Goal: Information Seeking & Learning: Find specific fact

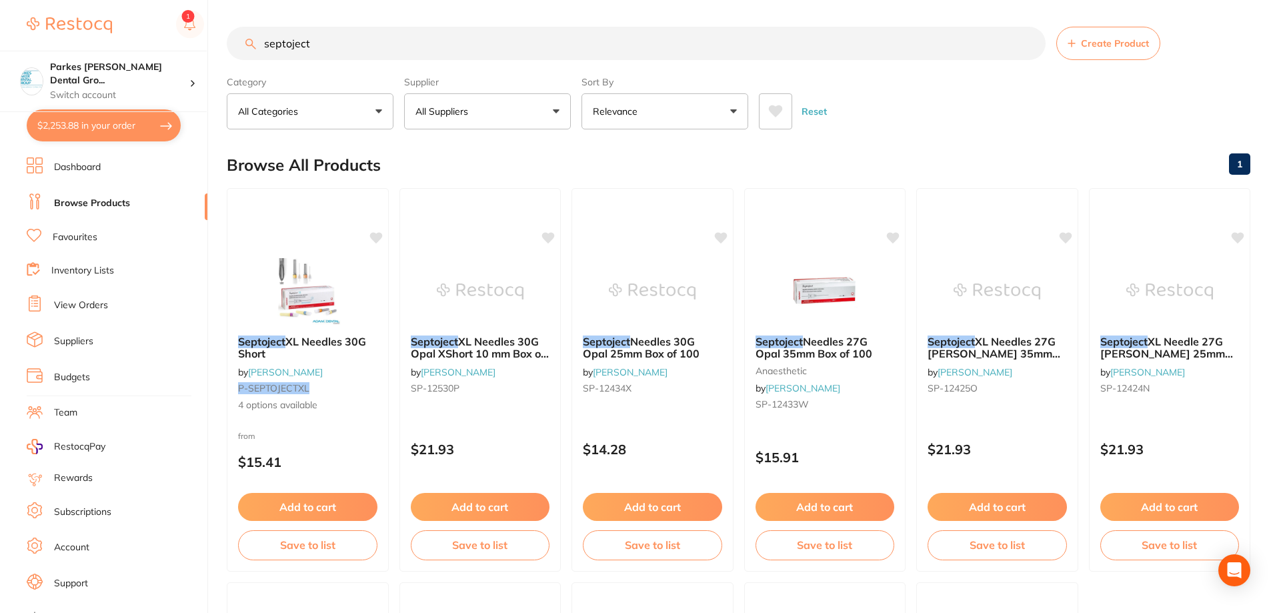
scroll to position [65, 0]
drag, startPoint x: 349, startPoint y: 49, endPoint x: 197, endPoint y: 49, distance: 152.7
click at [197, 49] on div "$2,253.88 Parkes Baker Dental Gro... Switch account Parkes Baker Dental Group $…" at bounding box center [638, 306] width 1277 height 613
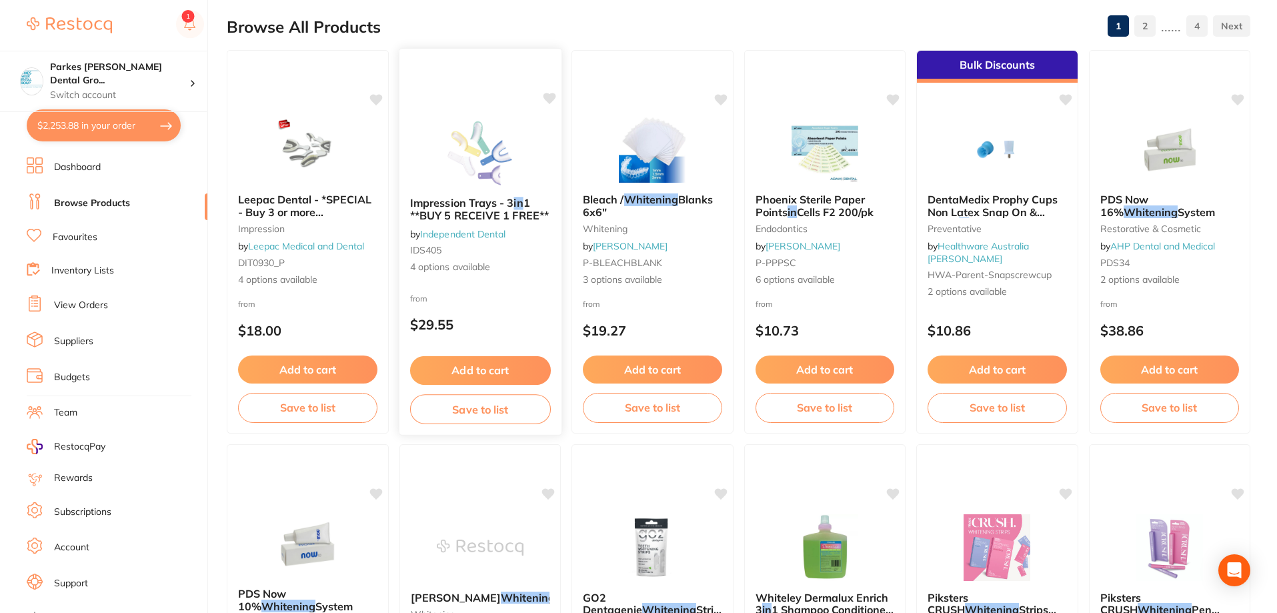
scroll to position [0, 0]
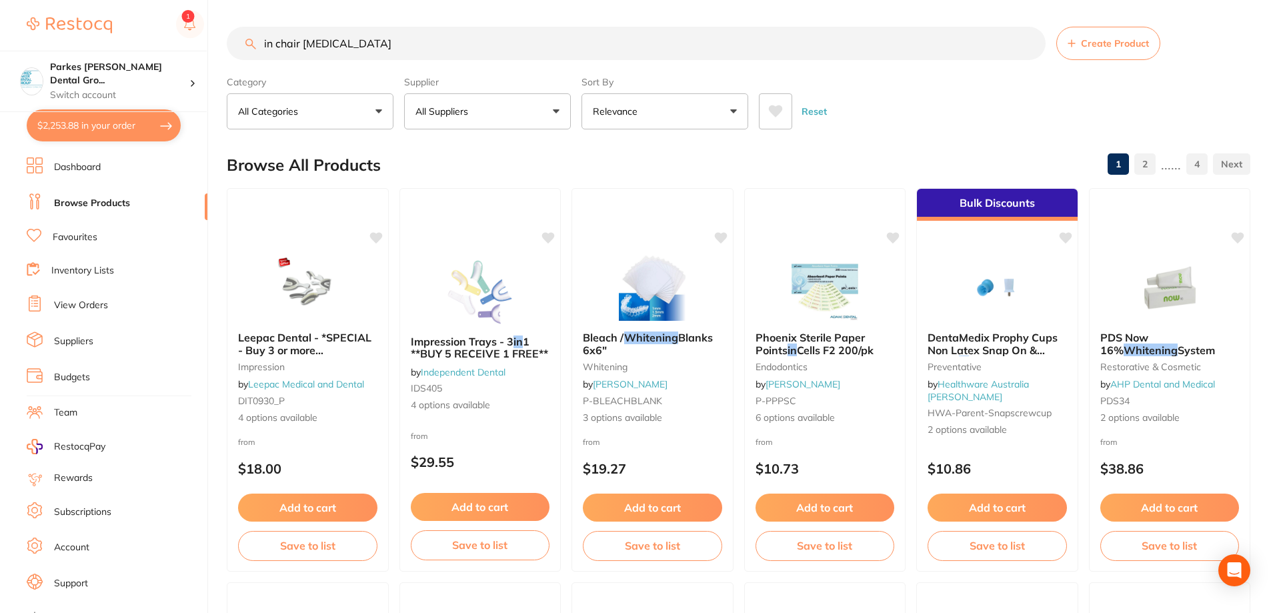
drag, startPoint x: 487, startPoint y: 42, endPoint x: 28, endPoint y: 28, distance: 459.5
click at [27, 39] on div "$2,253.88 Parkes Baker Dental Gro... Switch account Parkes Baker Dental Group $…" at bounding box center [638, 306] width 1277 height 613
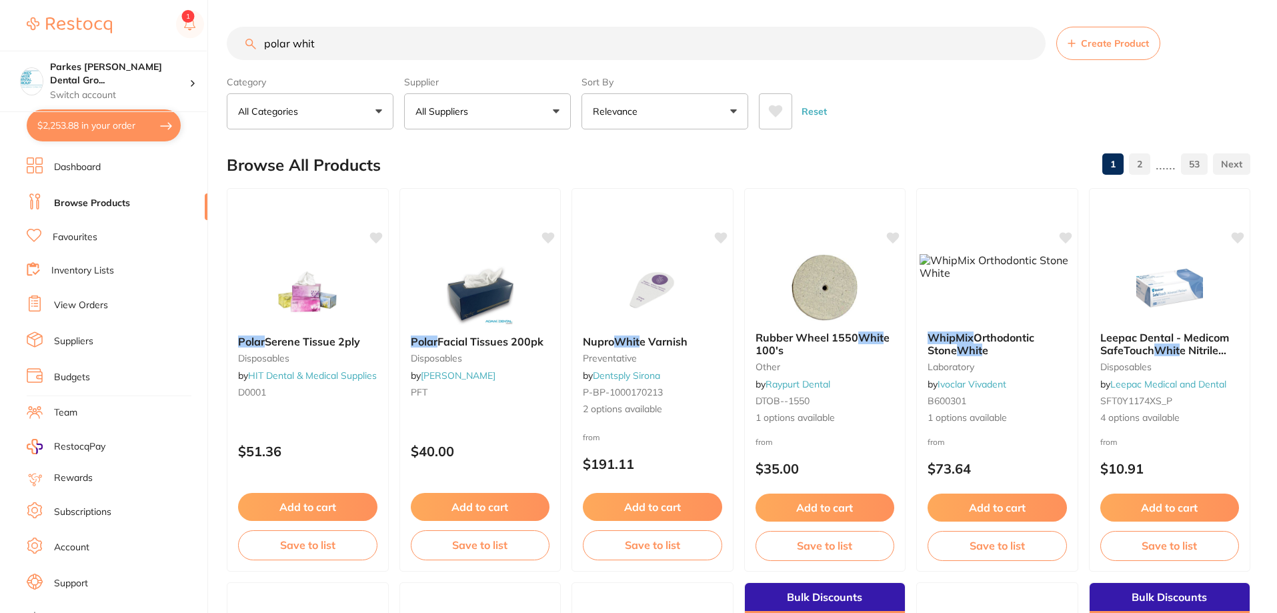
click at [285, 41] on input "polar whit" at bounding box center [636, 43] width 819 height 33
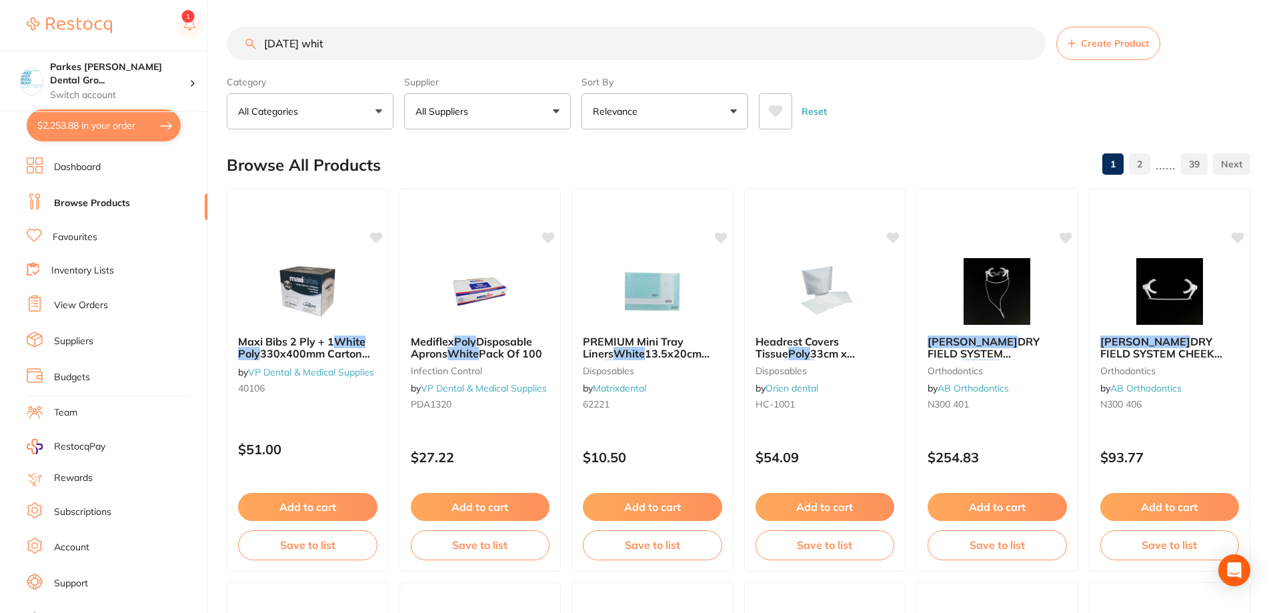
click at [384, 44] on input "pola whit" at bounding box center [636, 43] width 819 height 33
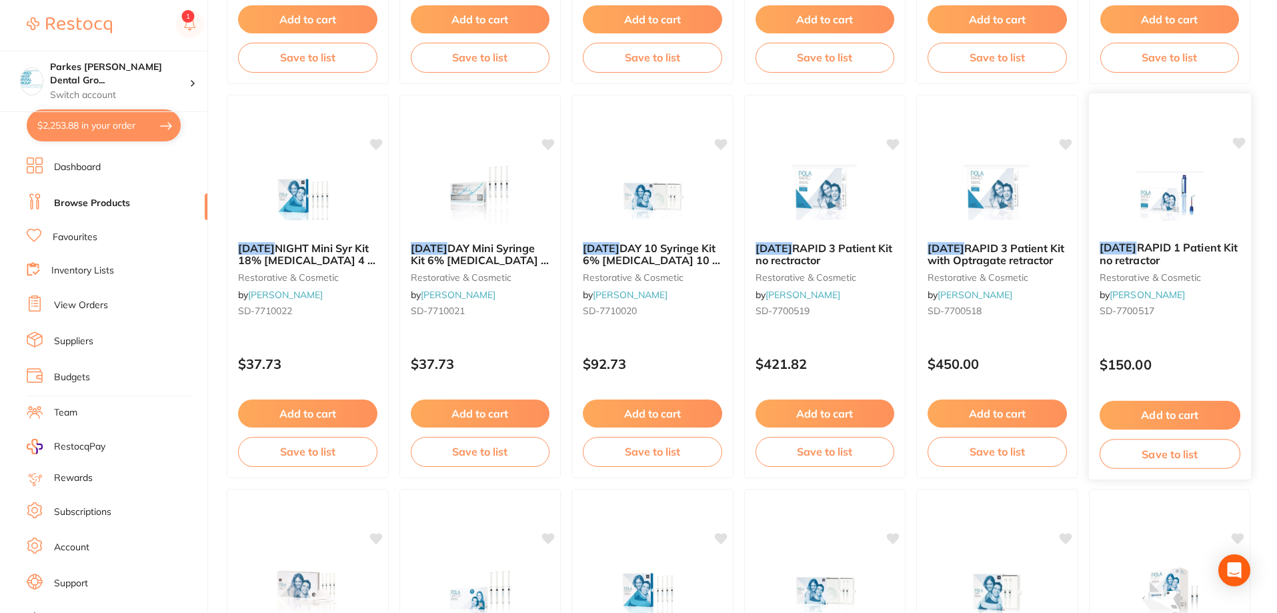
scroll to position [1000, 0]
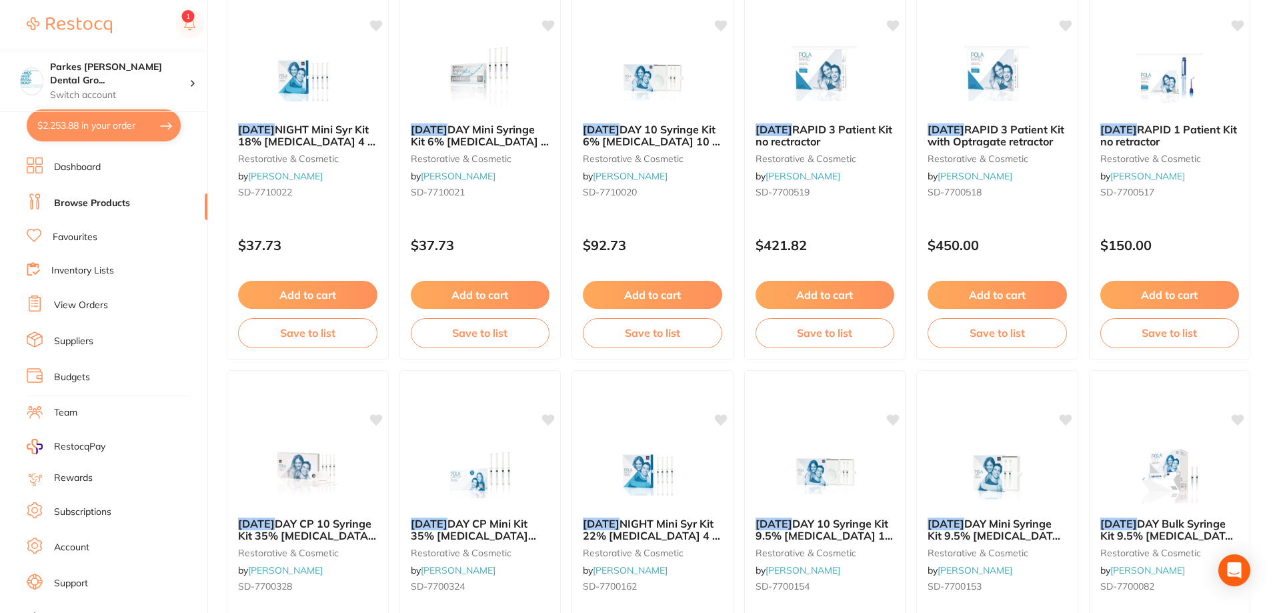
type input "pola whit office"
click at [1180, 222] on div "[DATE] RAPID 1 Patient Kit no retractor restorative & cosmetic by [PERSON_NAME]…" at bounding box center [1170, 167] width 162 height 383
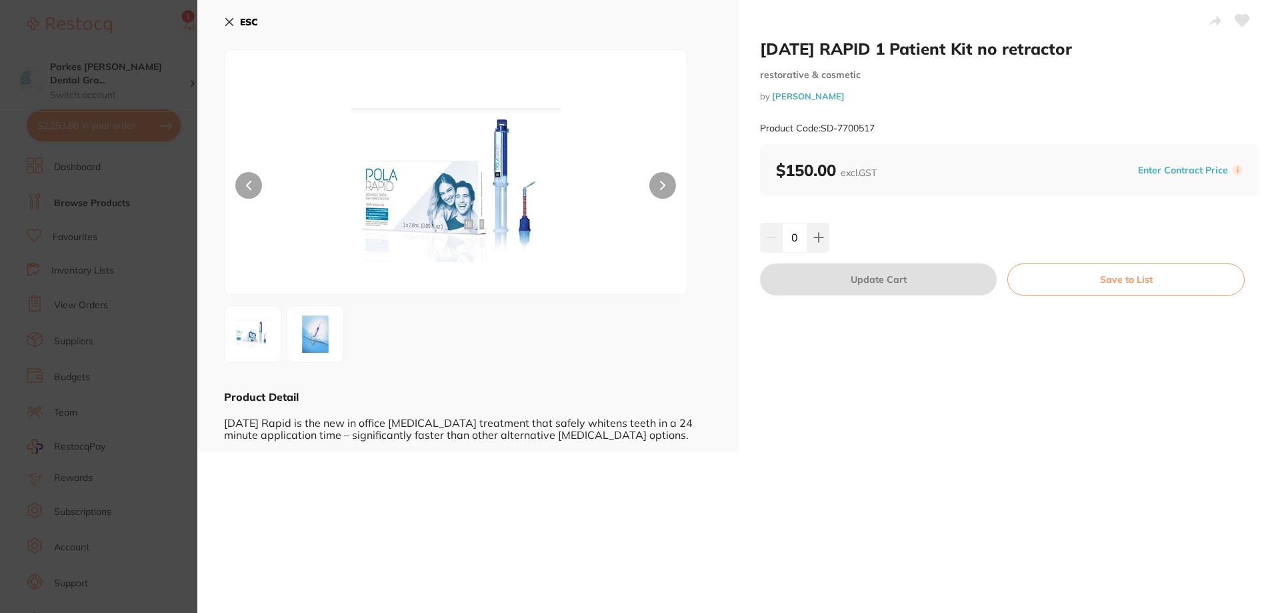
click at [311, 341] on img at bounding box center [315, 334] width 48 height 48
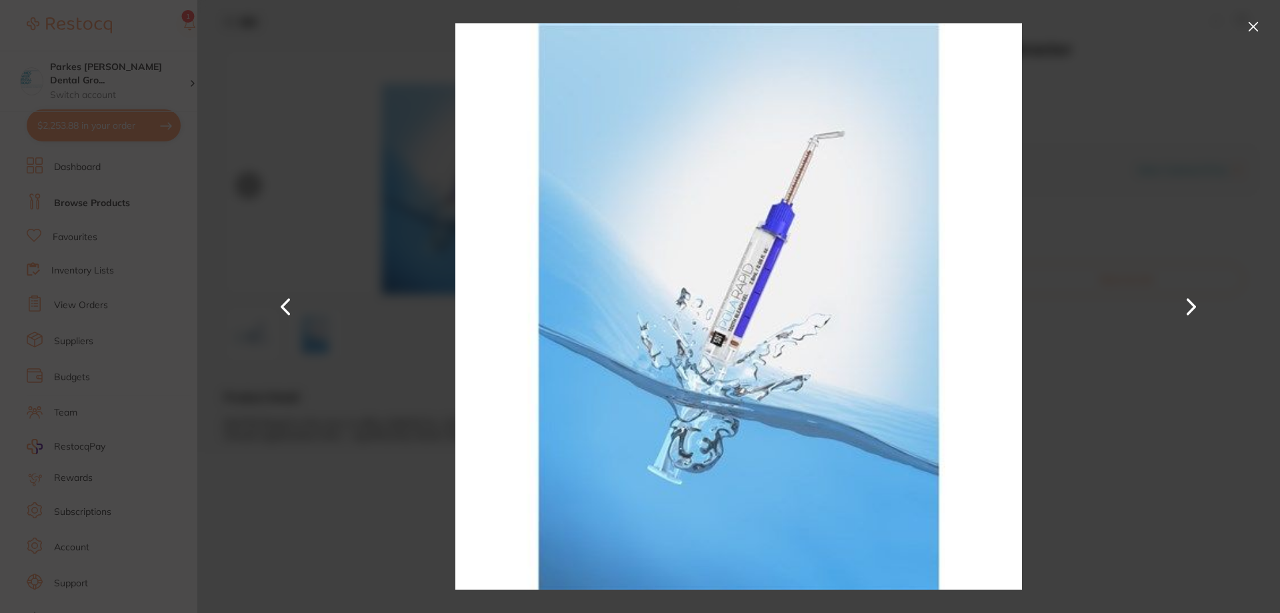
drag, startPoint x: 1196, startPoint y: 114, endPoint x: 599, endPoint y: 33, distance: 602.2
click at [1196, 113] on div at bounding box center [738, 306] width 1083 height 613
click at [1257, 26] on button at bounding box center [1253, 26] width 21 height 21
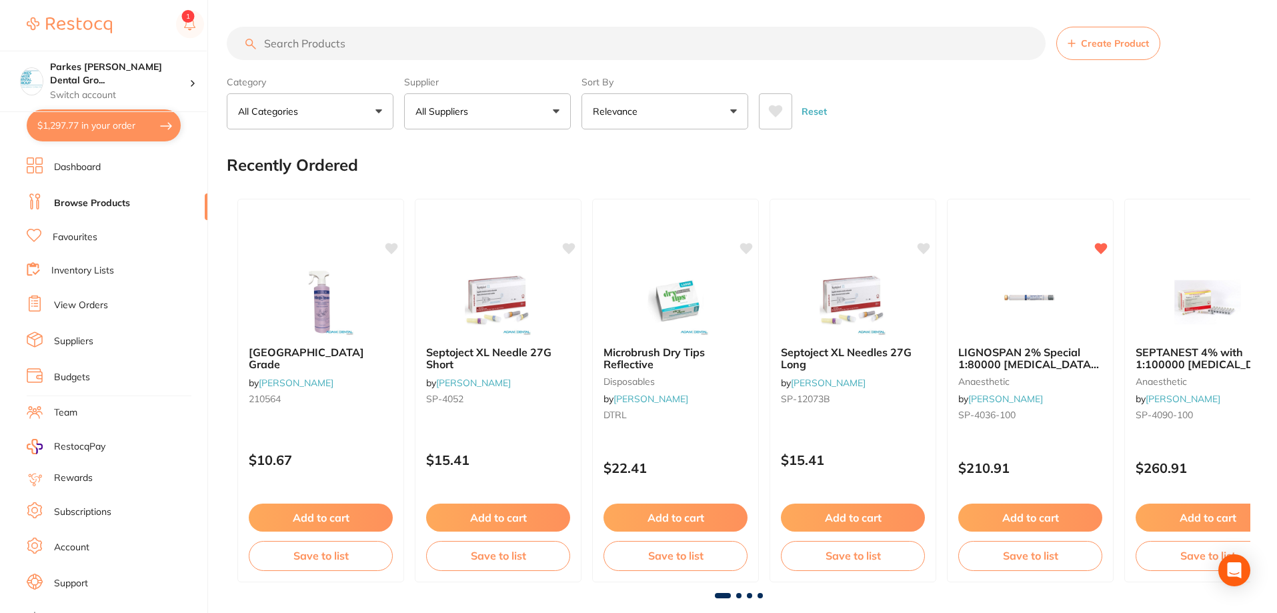
click at [536, 49] on input "search" at bounding box center [636, 43] width 819 height 33
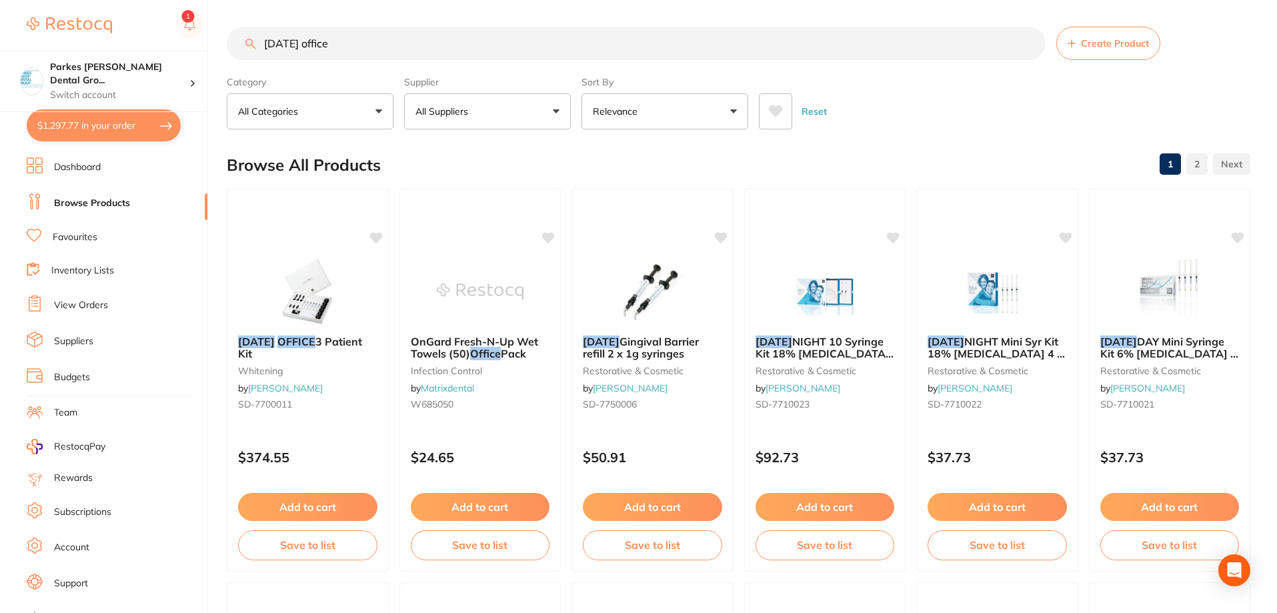
type input "[DATE] office"
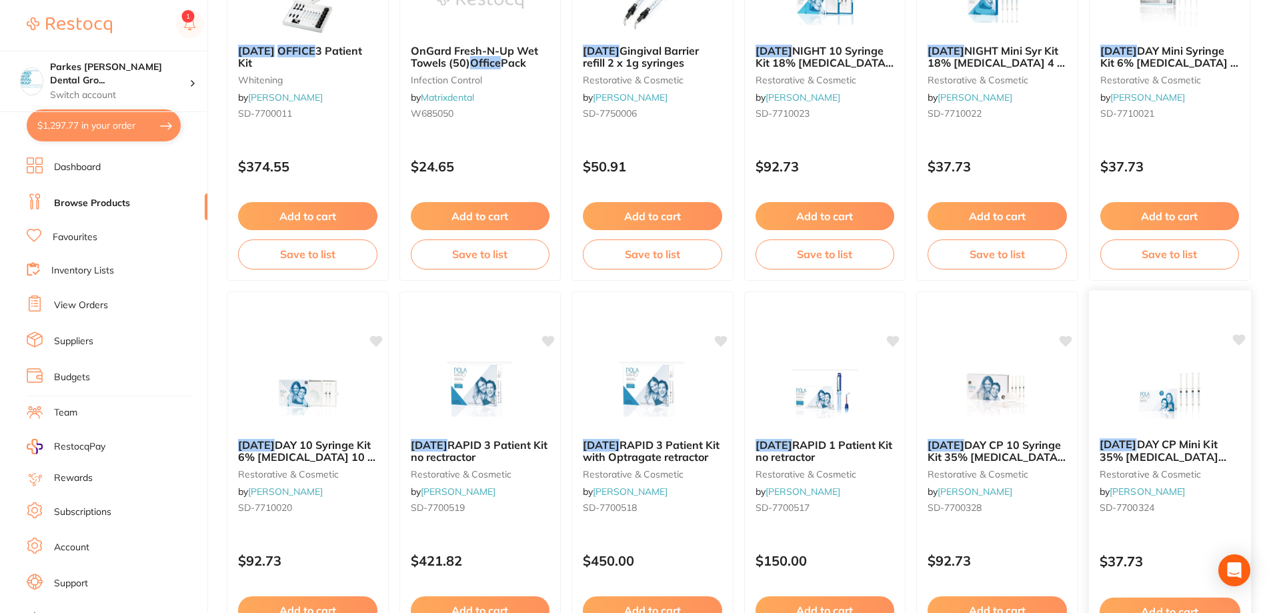
scroll to position [333, 0]
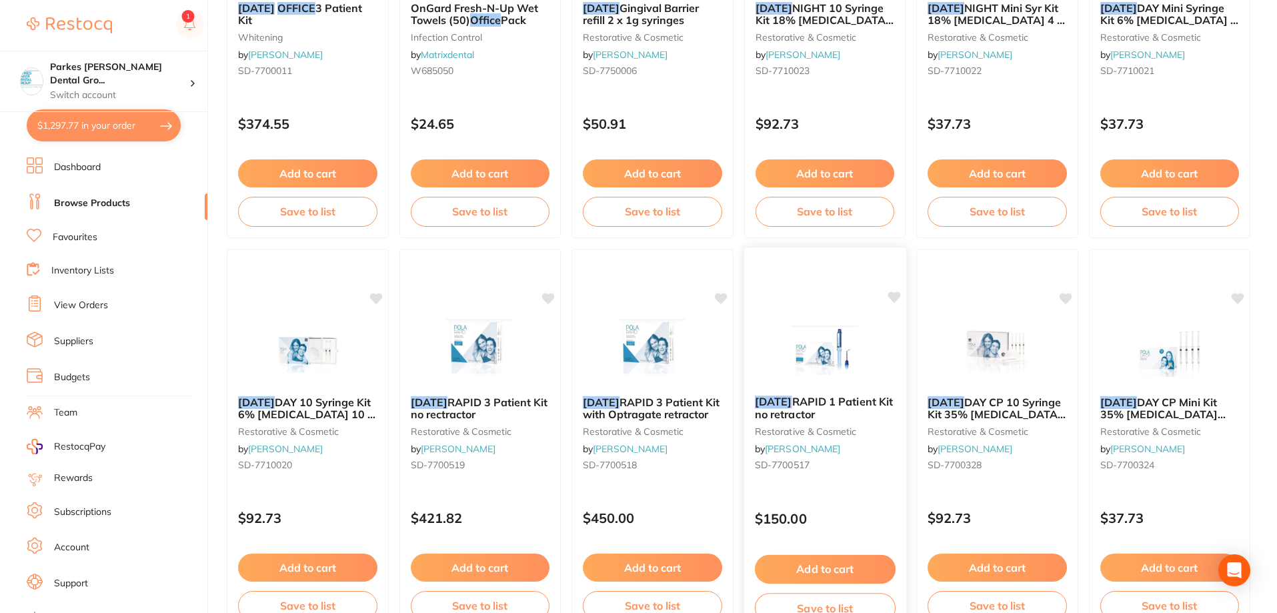
click at [839, 494] on div "[DATE] RAPID 1 Patient Kit no retractor restorative & cosmetic by [PERSON_NAME]…" at bounding box center [824, 440] width 163 height 387
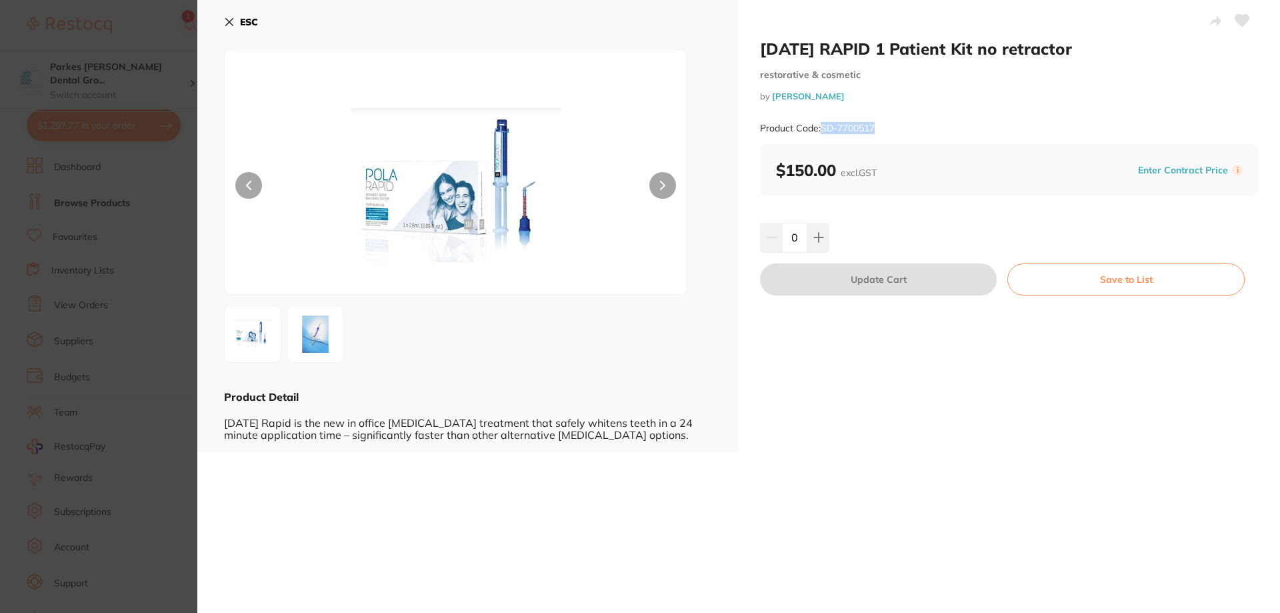
drag, startPoint x: 886, startPoint y: 128, endPoint x: 833, endPoint y: 125, distance: 53.4
click at [822, 133] on div "Product Code: SD-7700517" at bounding box center [1009, 128] width 499 height 33
copy small "SD-7700517"
